Goal: Find specific page/section: Find specific page/section

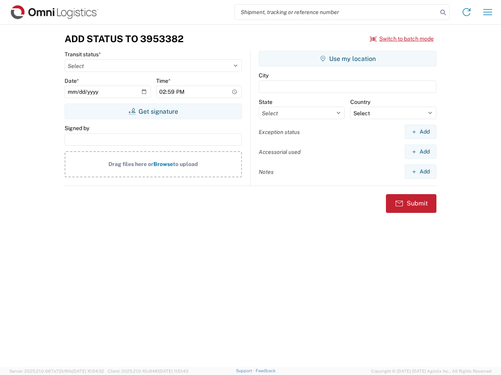
click at [336, 12] on input "search" at bounding box center [336, 12] width 203 height 15
click at [443, 13] on icon at bounding box center [442, 12] width 11 height 11
click at [466, 12] on icon at bounding box center [466, 12] width 13 height 13
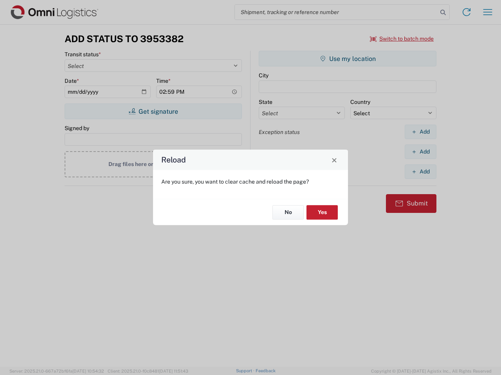
click at [487, 12] on div "Reload Are you sure, you want to clear cache and reload the page? No Yes" at bounding box center [250, 187] width 501 height 375
click at [402, 39] on div "Reload Are you sure, you want to clear cache and reload the page? No Yes" at bounding box center [250, 187] width 501 height 375
click at [153, 111] on div "Reload Are you sure, you want to clear cache and reload the page? No Yes" at bounding box center [250, 187] width 501 height 375
click at [347, 59] on div "Reload Are you sure, you want to clear cache and reload the page? No Yes" at bounding box center [250, 187] width 501 height 375
click at [420, 132] on div "Reload Are you sure, you want to clear cache and reload the page? No Yes" at bounding box center [250, 187] width 501 height 375
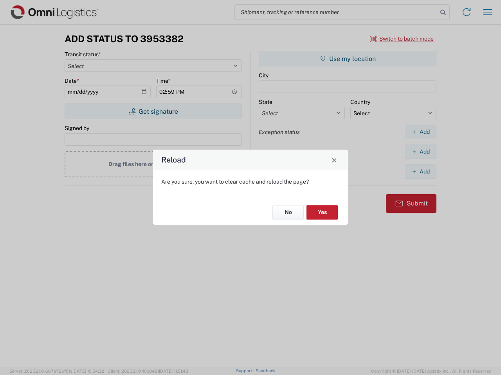
click at [420, 152] on div "Reload Are you sure, you want to clear cache and reload the page? No Yes" at bounding box center [250, 187] width 501 height 375
click at [420, 172] on div "Reload Are you sure, you want to clear cache and reload the page? No Yes" at bounding box center [250, 187] width 501 height 375
